Goal: Navigation & Orientation: Understand site structure

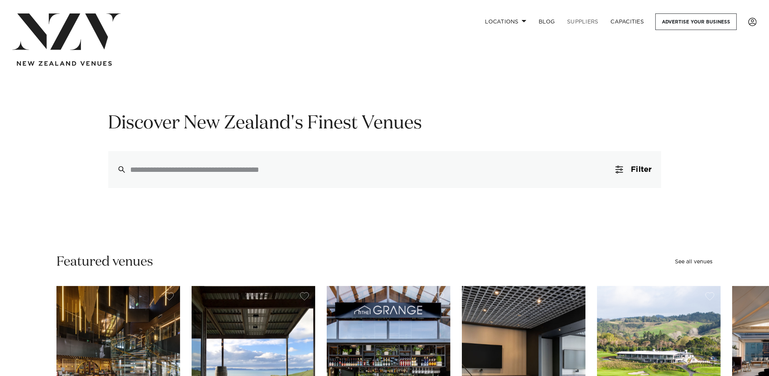
click at [584, 21] on link "SUPPLIERS" at bounding box center [582, 21] width 43 height 17
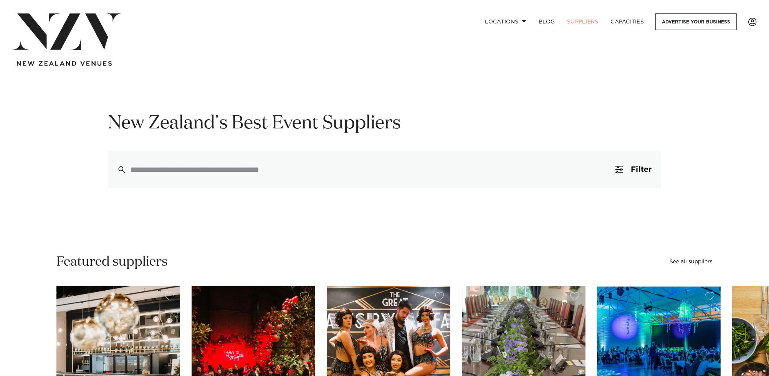
click at [754, 20] on span at bounding box center [753, 22] width 8 height 8
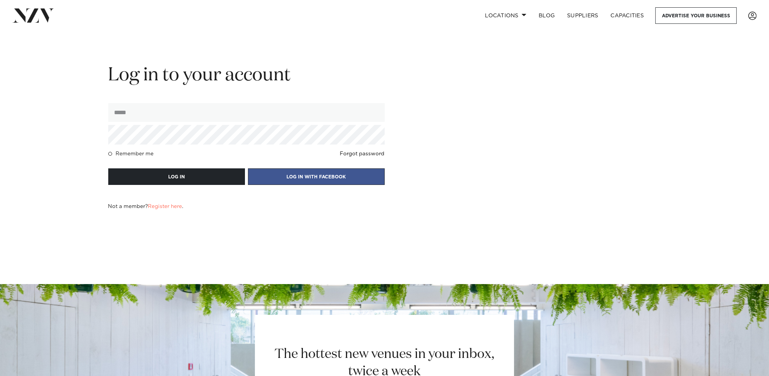
click at [553, 100] on div "Log in to your account Remember me Forgot password LOG IN LOG IN WITH FACEBOOK …" at bounding box center [385, 136] width 654 height 146
click at [35, 17] on img at bounding box center [33, 15] width 42 height 14
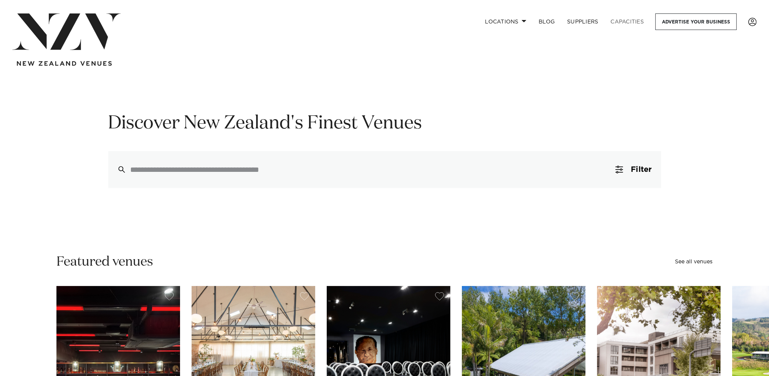
click at [628, 21] on link "Capacities" at bounding box center [628, 21] width 46 height 17
